Goal: Check status

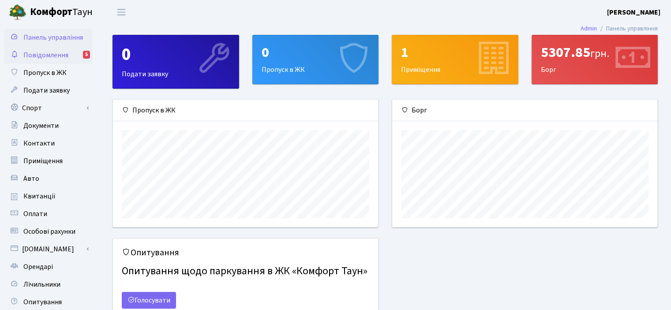
click at [44, 53] on span "Повідомлення" at bounding box center [45, 55] width 45 height 10
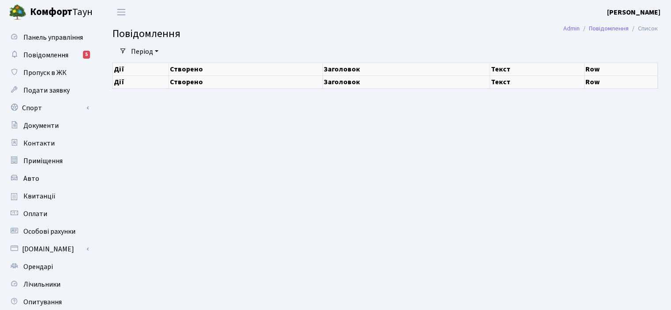
select select "25"
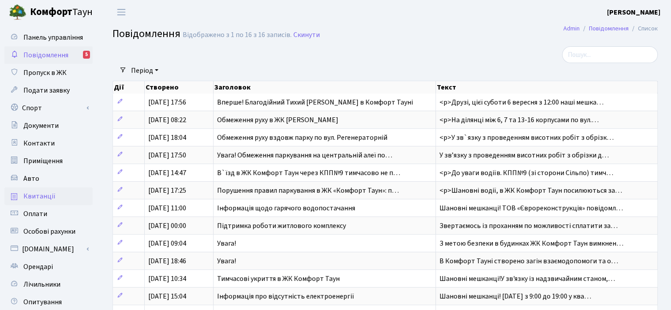
click at [37, 196] on span "Квитанції" at bounding box center [39, 196] width 32 height 10
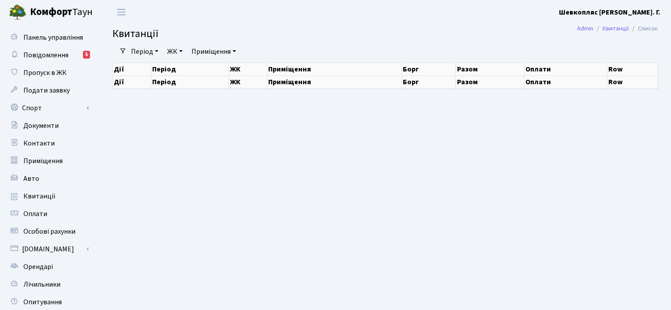
select select "25"
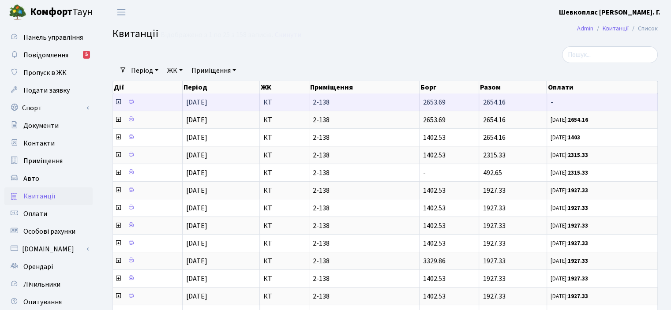
click at [117, 102] on icon at bounding box center [118, 101] width 7 height 7
